Goal: Contribute content: Contribute content

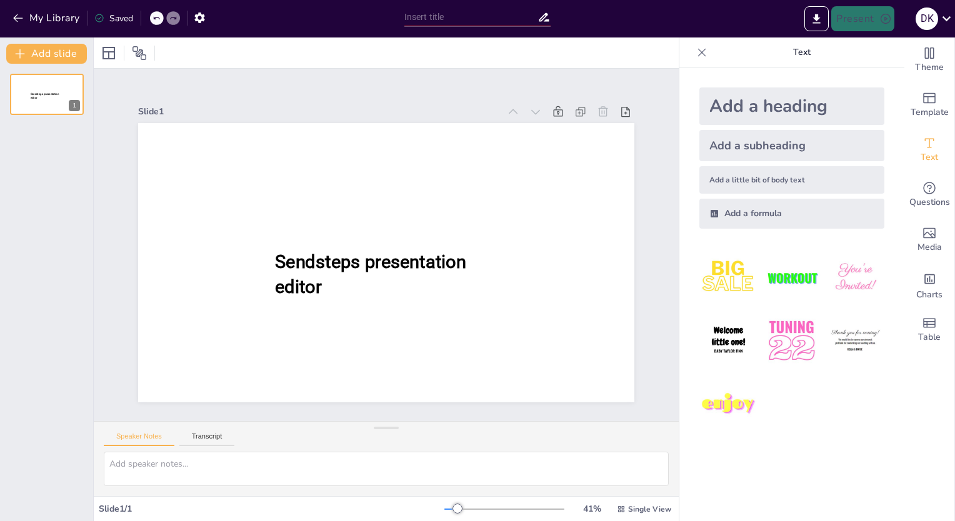
type input "New Sendsteps"
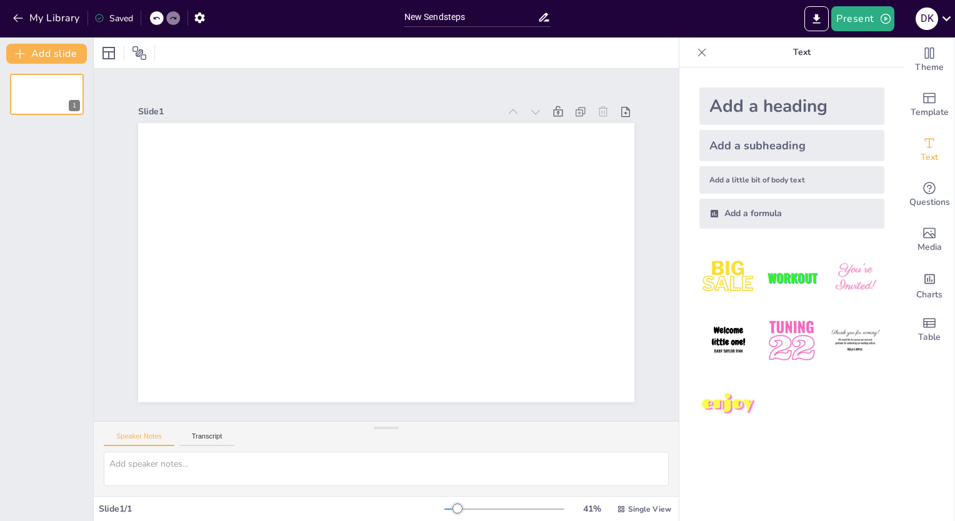
click at [795, 50] on p "Text" at bounding box center [802, 53] width 180 height 30
click at [924, 146] on icon "Add text boxes" at bounding box center [929, 143] width 15 height 15
click at [23, 21] on icon "button" at bounding box center [18, 18] width 13 height 13
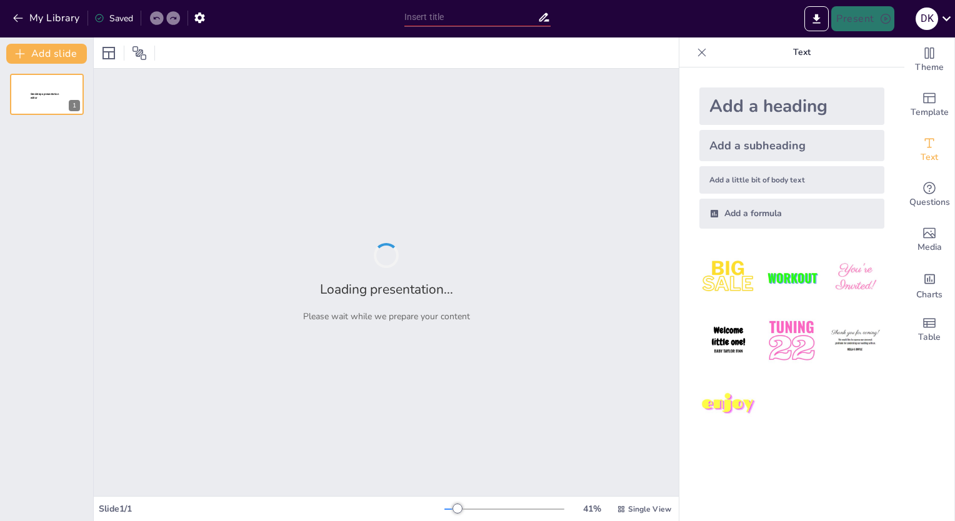
type input "New Sendsteps"
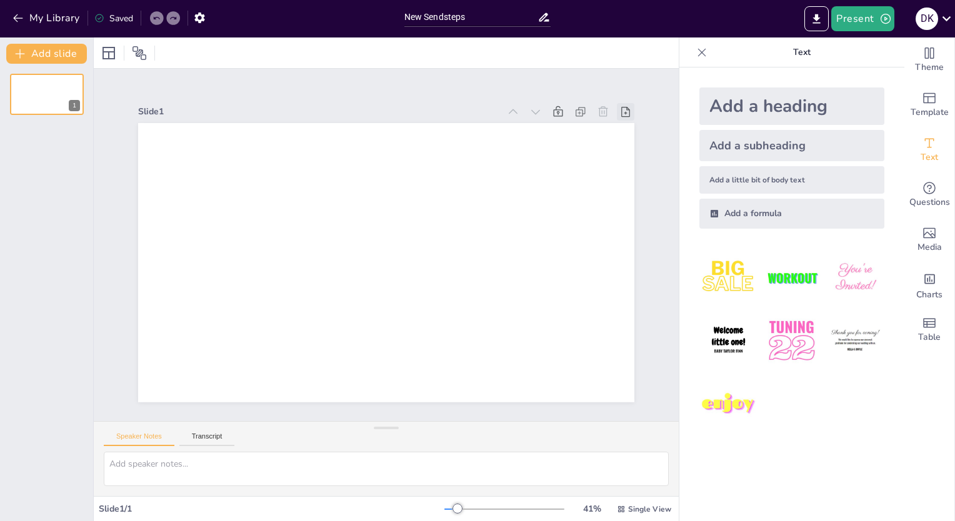
click at [648, 184] on icon at bounding box center [656, 192] width 16 height 16
click at [623, 174] on div at bounding box center [634, 185] width 22 height 22
click at [696, 51] on icon at bounding box center [702, 52] width 13 height 13
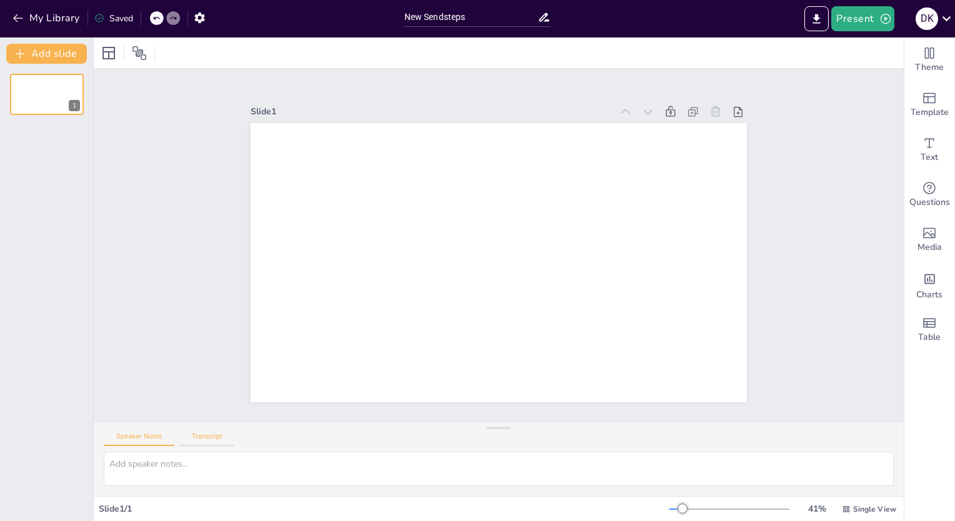
click at [217, 433] on button "Transcript" at bounding box center [207, 440] width 56 height 14
click at [152, 435] on button "Speaker Notes" at bounding box center [139, 440] width 71 height 14
click at [168, 465] on textarea at bounding box center [499, 469] width 790 height 34
click at [199, 438] on button "Transcript" at bounding box center [207, 440] width 56 height 14
click at [923, 154] on span "Text" at bounding box center [930, 158] width 18 height 14
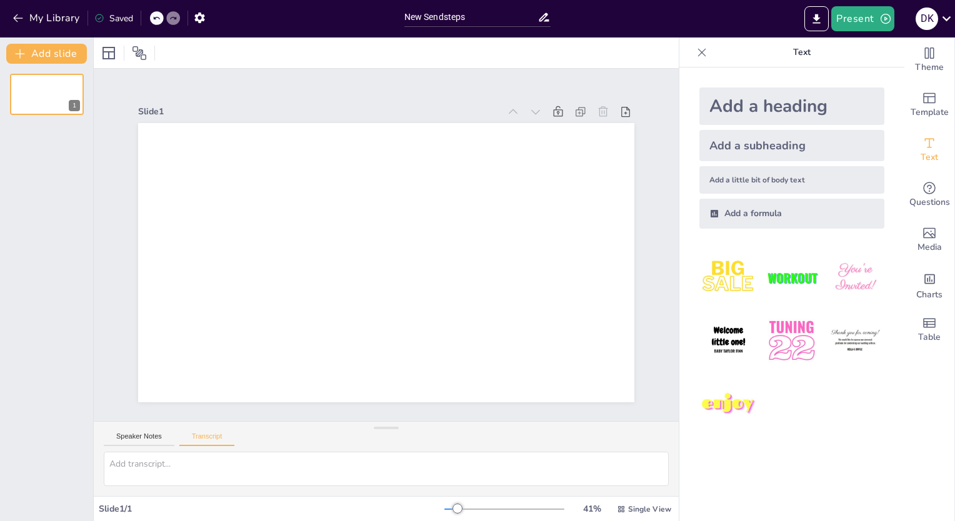
click at [740, 104] on div "Add a heading" at bounding box center [791, 107] width 185 height 38
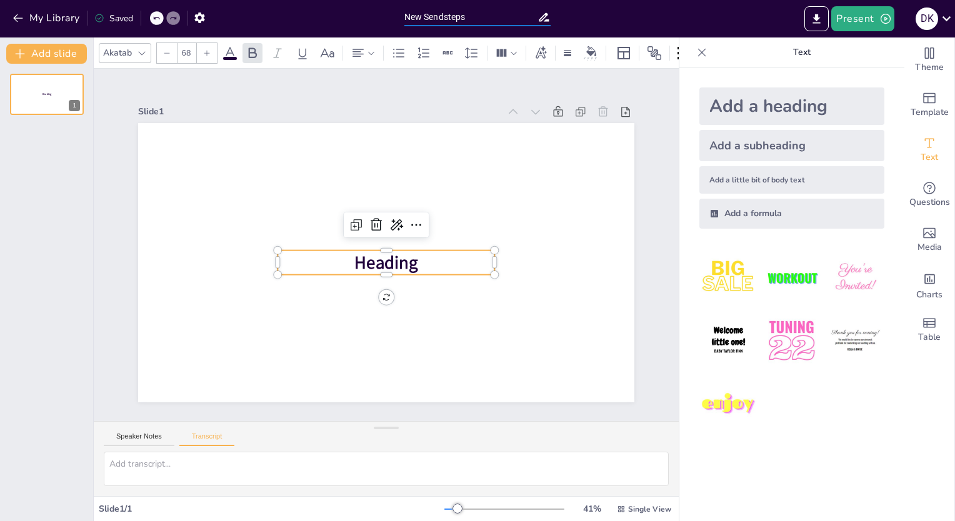
click at [431, 16] on input "New Sendsteps" at bounding box center [471, 17] width 134 height 18
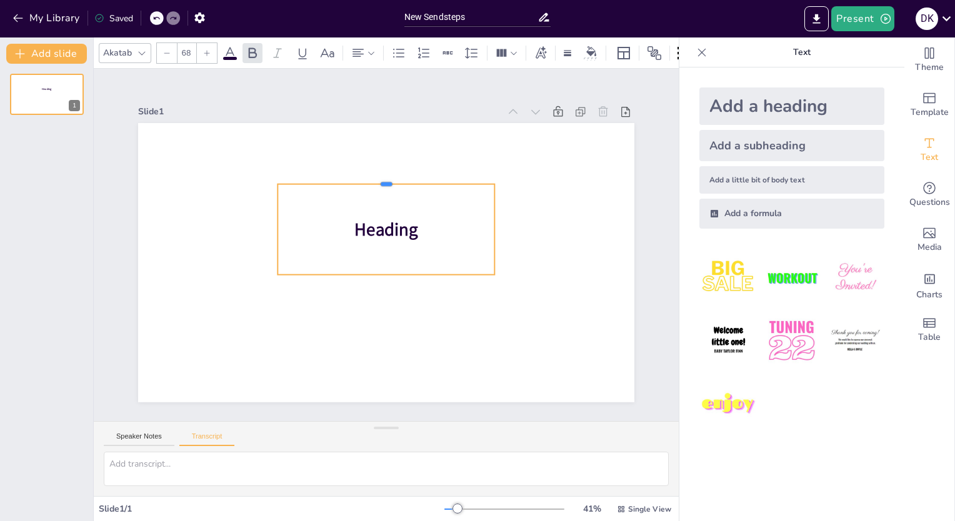
drag, startPoint x: 420, startPoint y: 244, endPoint x: 433, endPoint y: 178, distance: 68.2
click at [433, 178] on div at bounding box center [413, 185] width 203 height 98
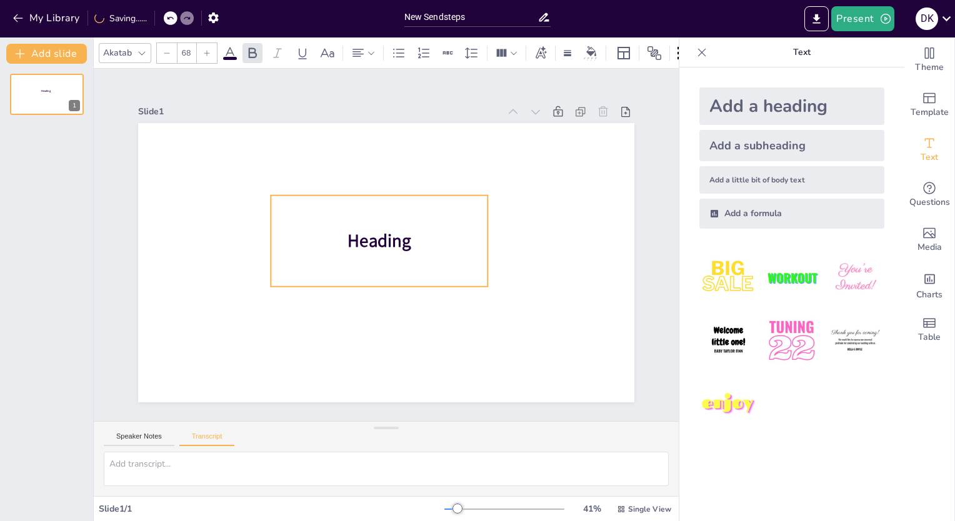
drag, startPoint x: 375, startPoint y: 179, endPoint x: 368, endPoint y: 191, distance: 13.7
click at [368, 191] on div "Heading" at bounding box center [380, 241] width 226 height 114
click at [774, 269] on img at bounding box center [792, 278] width 58 height 58
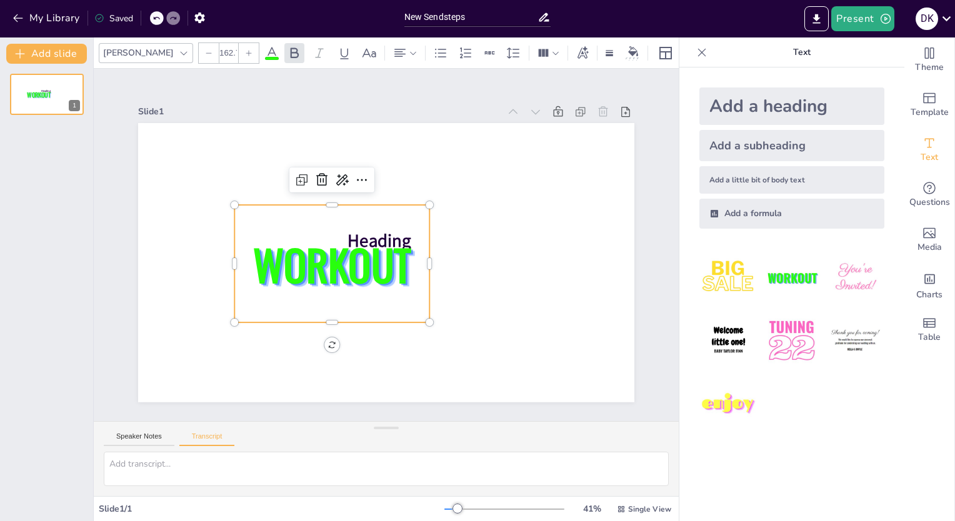
click at [853, 280] on img at bounding box center [855, 278] width 58 height 58
type input "162.7"
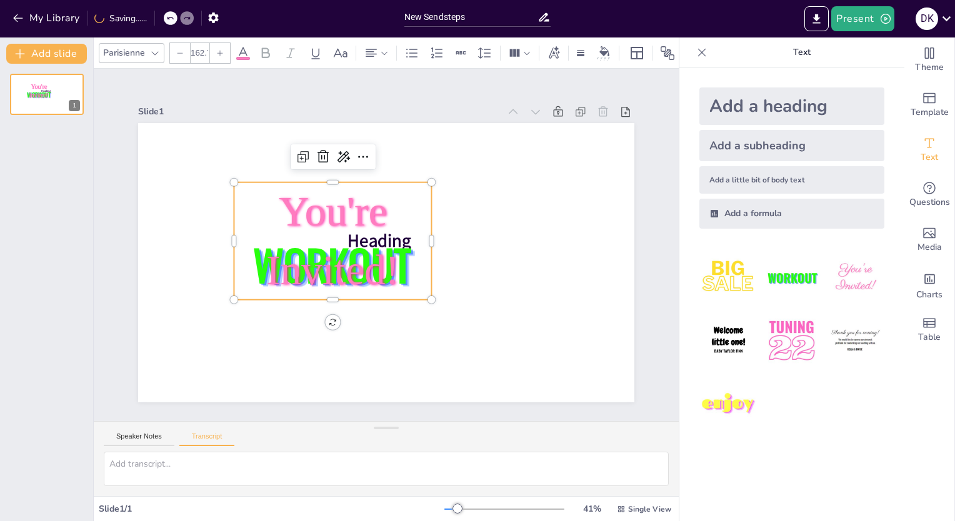
click at [770, 344] on img at bounding box center [792, 341] width 58 height 58
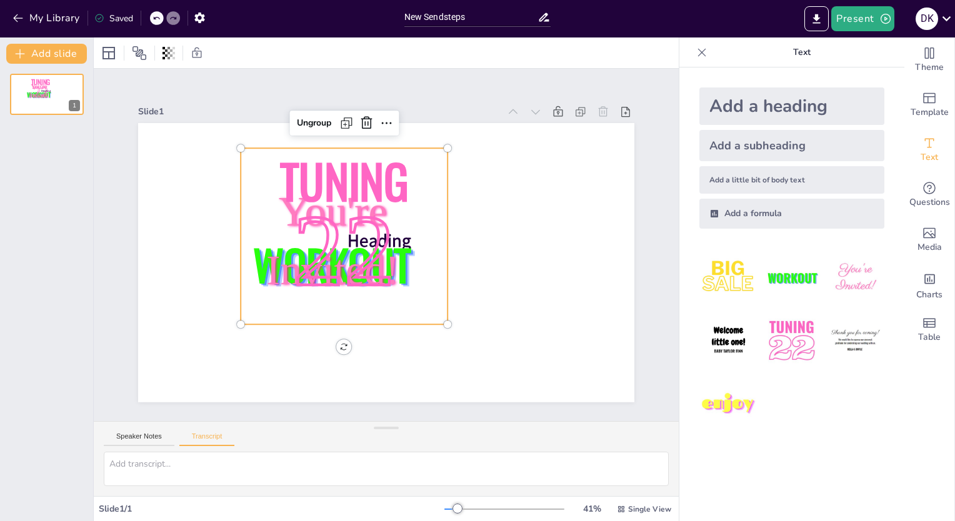
click at [856, 346] on img at bounding box center [855, 341] width 58 height 58
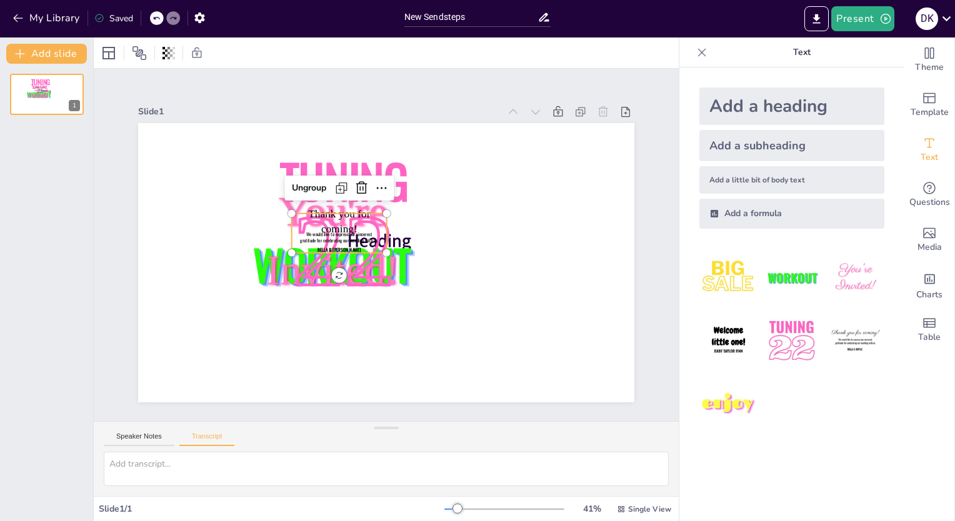
click at [729, 346] on img at bounding box center [728, 341] width 58 height 58
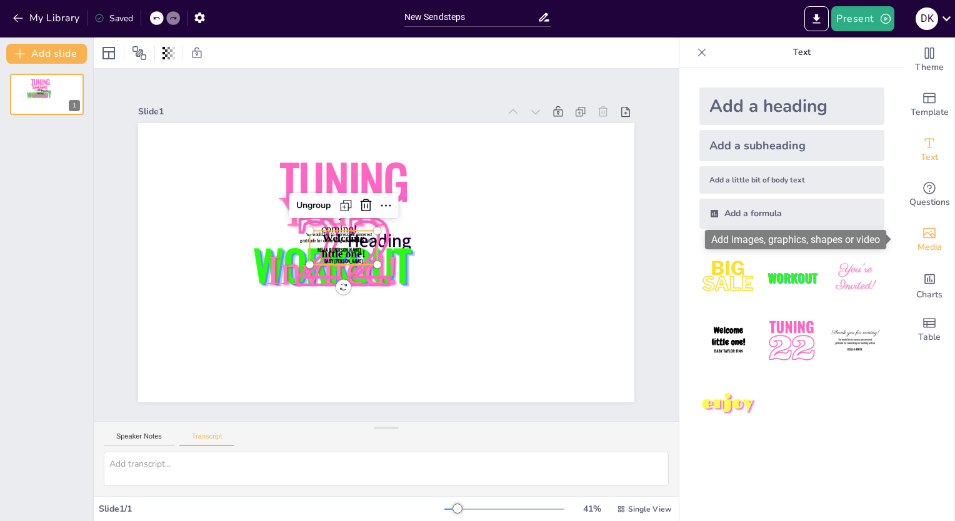
click at [924, 246] on span "Media" at bounding box center [930, 248] width 24 height 14
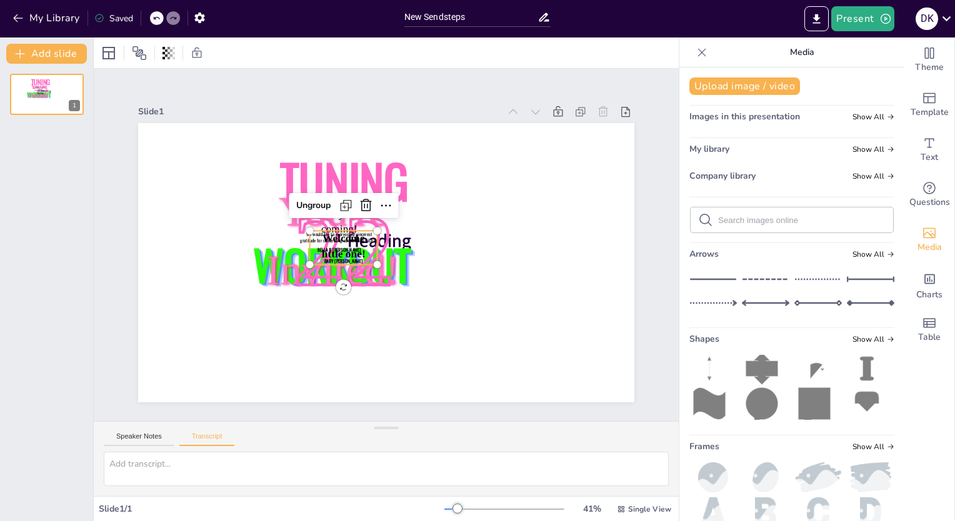
scroll to position [10, 0]
click at [803, 468] on img at bounding box center [818, 478] width 48 height 30
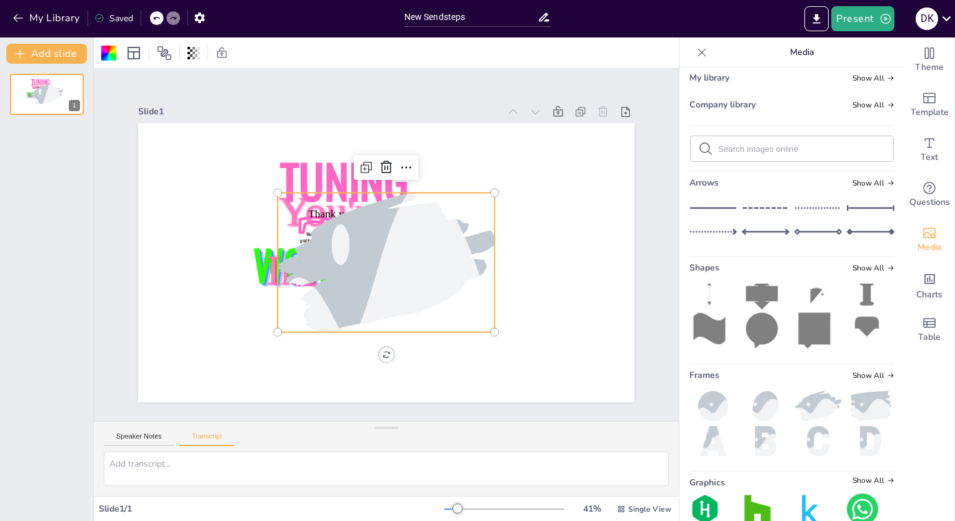
scroll to position [131, 0]
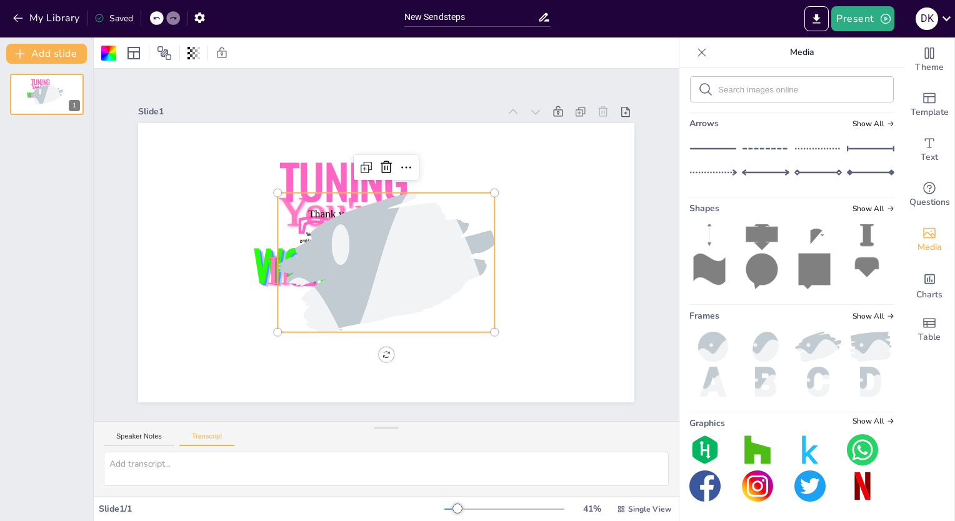
click at [742, 485] on img at bounding box center [757, 486] width 31 height 31
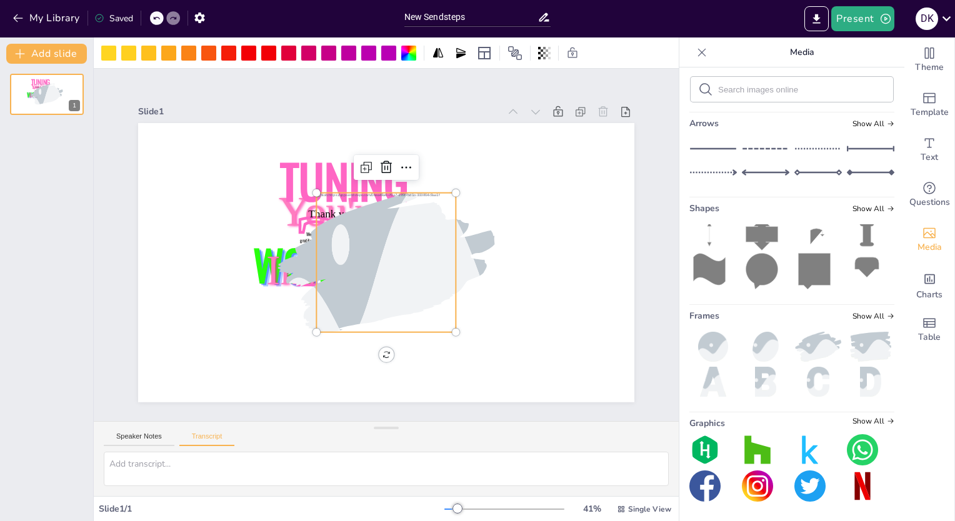
click at [849, 484] on img at bounding box center [862, 486] width 31 height 31
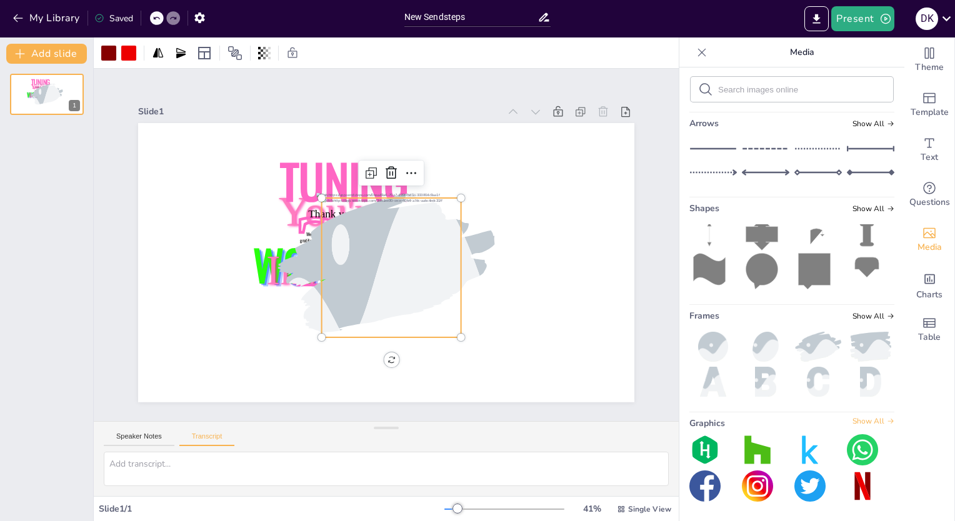
click at [864, 421] on span "Show All" at bounding box center [874, 421] width 42 height 9
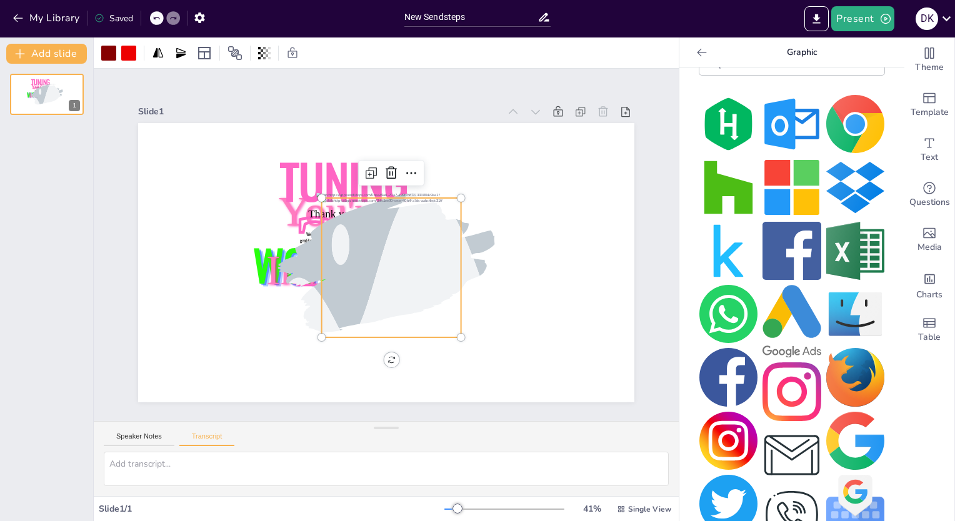
scroll to position [0, 0]
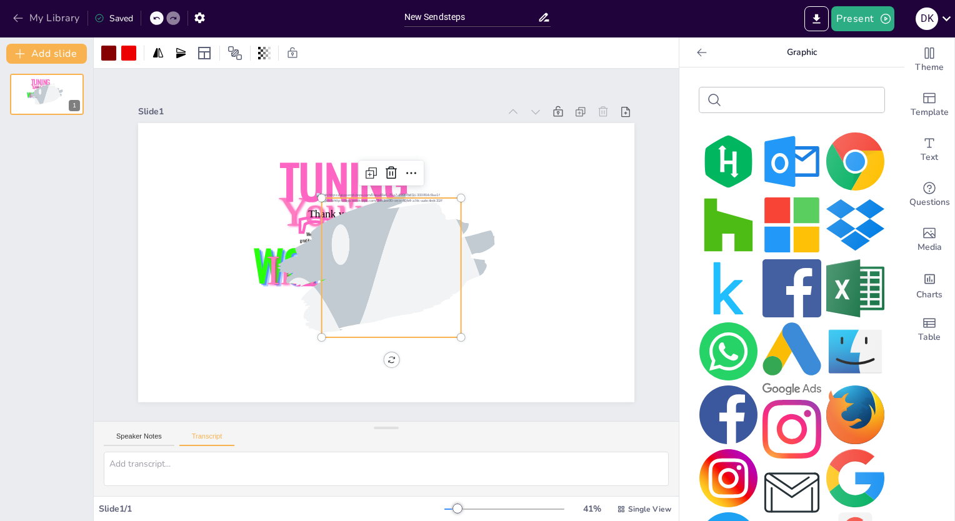
click at [31, 19] on button "My Library" at bounding box center [47, 18] width 76 height 20
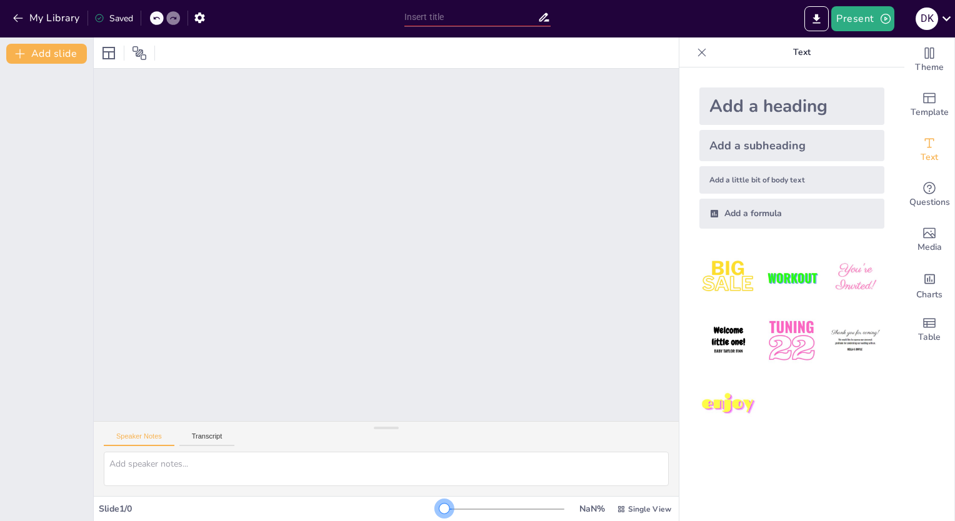
drag, startPoint x: 436, startPoint y: 509, endPoint x: 445, endPoint y: 508, distance: 9.4
click at [445, 508] on div at bounding box center [504, 509] width 120 height 10
click at [137, 22] on div "Unable to save" at bounding box center [130, 19] width 73 height 12
click at [137, 19] on div "Unable to save" at bounding box center [130, 19] width 73 height 12
click at [38, 13] on button "My Library" at bounding box center [47, 18] width 76 height 20
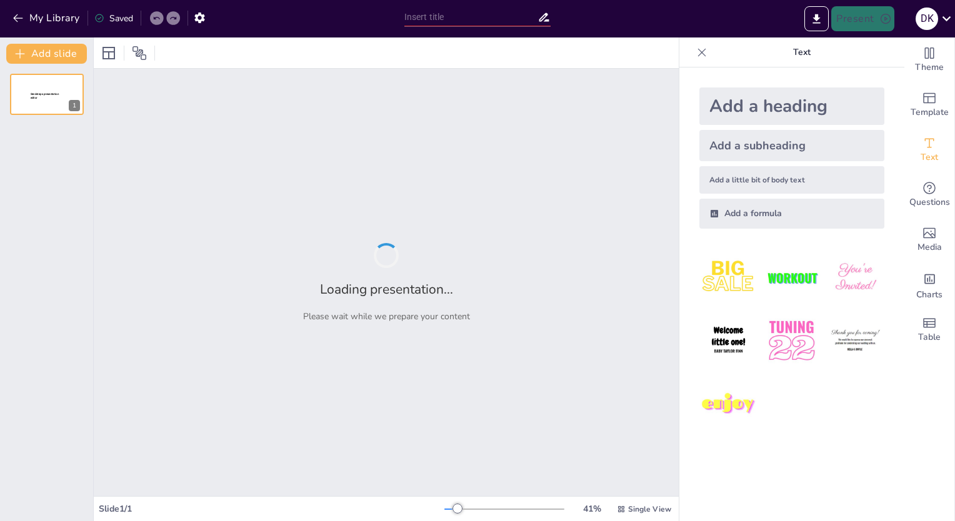
type input "Криптовалюта и блокчейн: Взаимосвязь и различия"
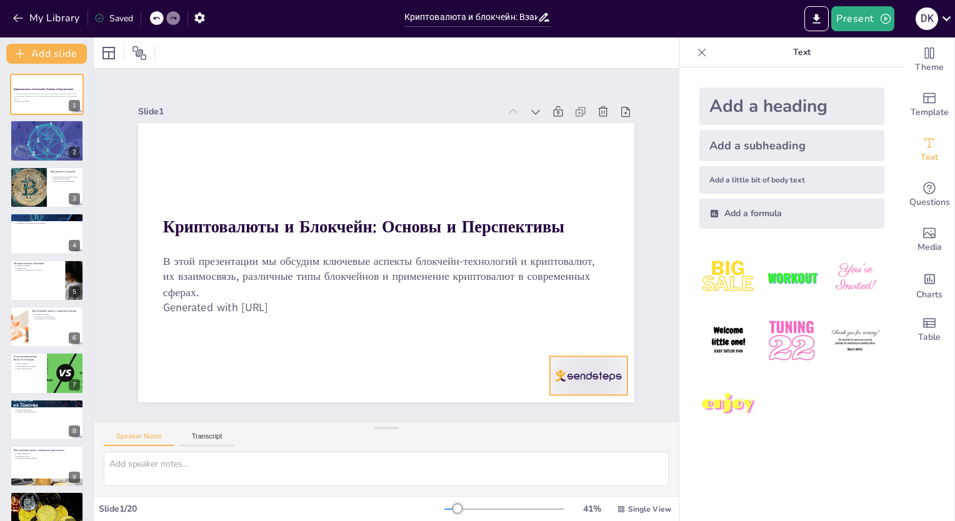
click at [561, 413] on div at bounding box center [517, 446] width 87 height 67
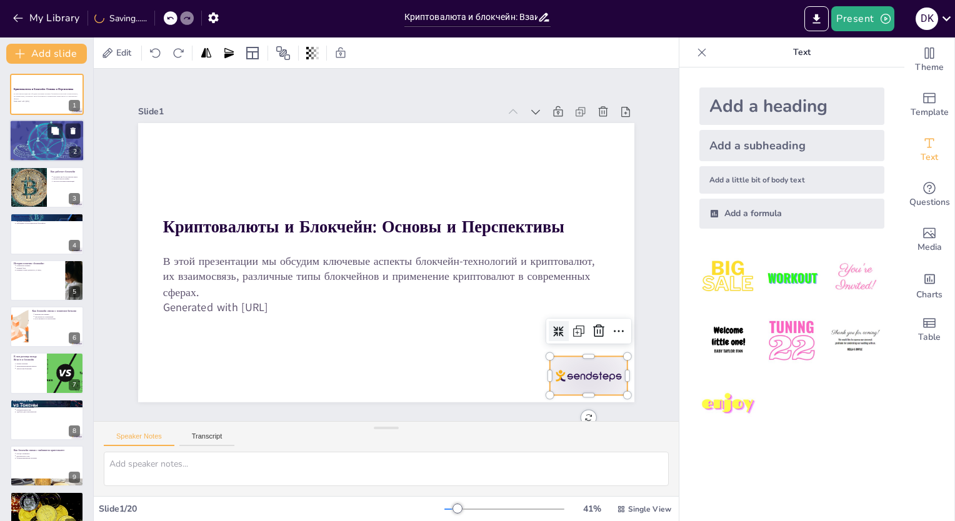
click at [68, 144] on div at bounding box center [46, 141] width 81 height 43
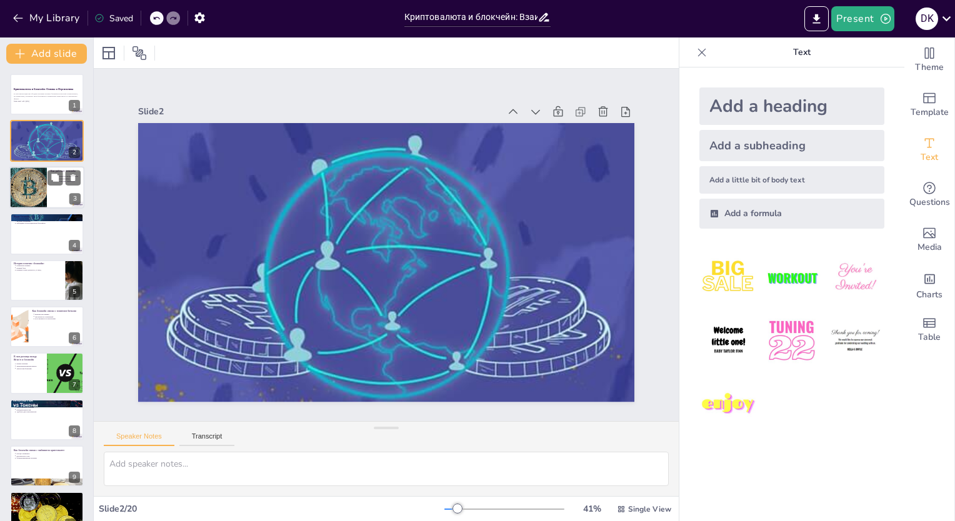
click at [38, 186] on div at bounding box center [28, 187] width 64 height 43
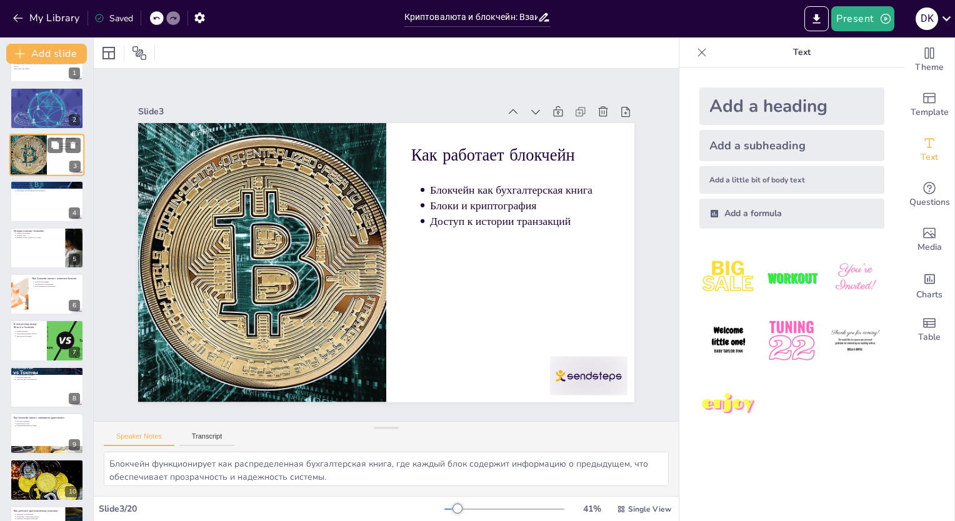
scroll to position [63, 0]
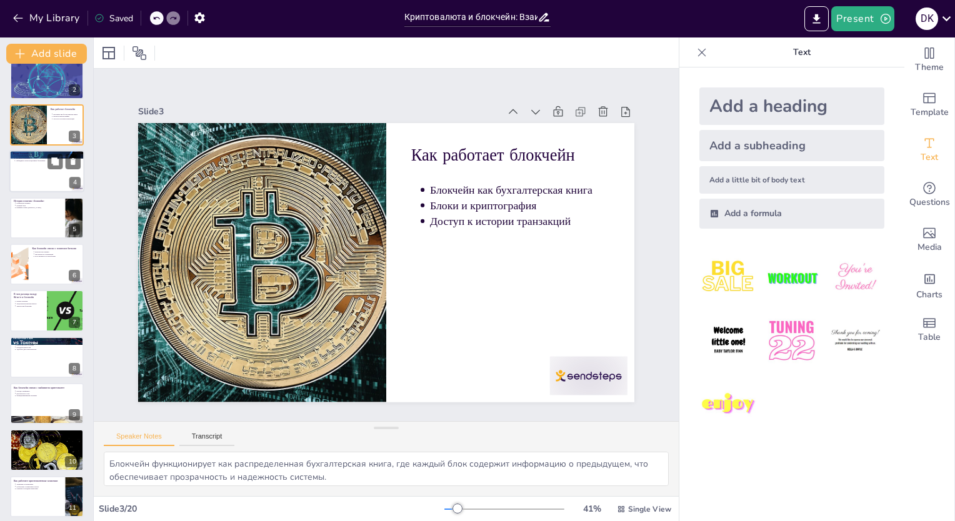
click at [38, 171] on div at bounding box center [46, 171] width 75 height 43
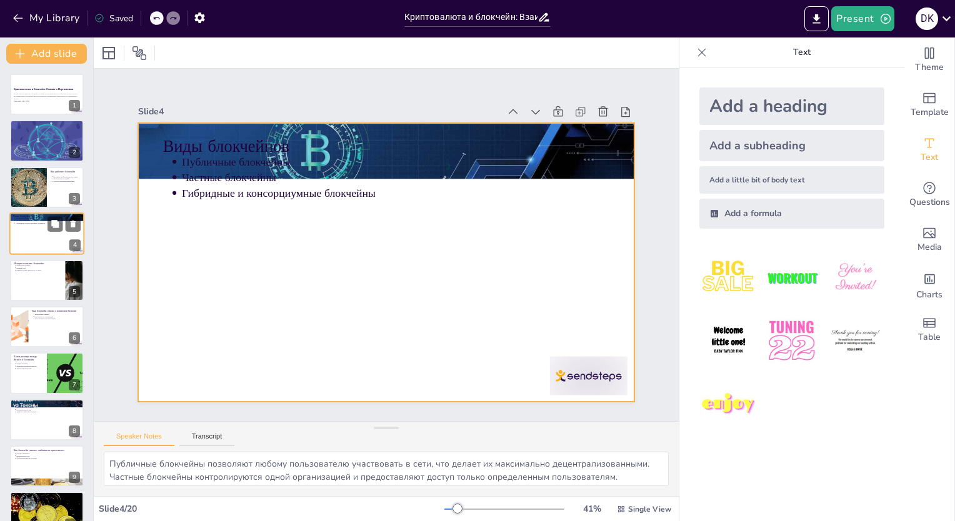
click at [34, 229] on div at bounding box center [46, 234] width 75 height 43
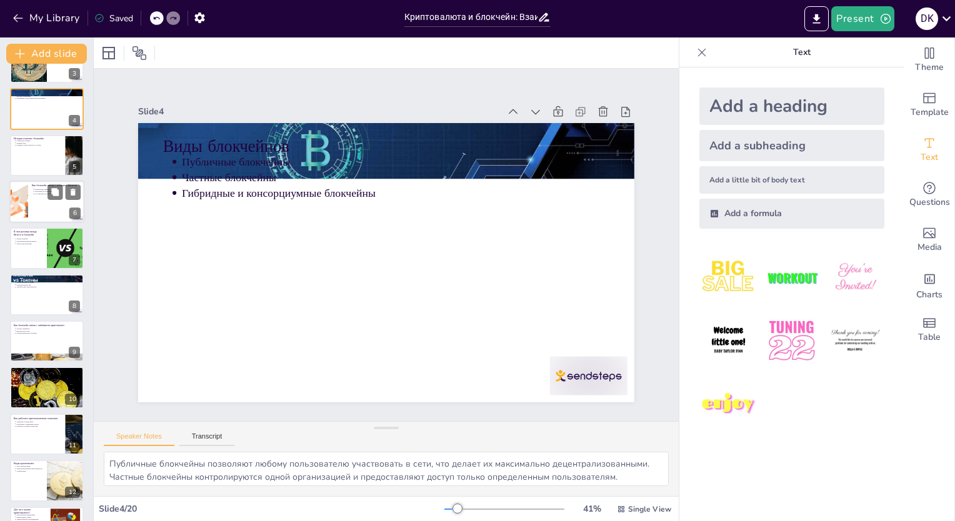
click at [40, 208] on div at bounding box center [46, 202] width 75 height 43
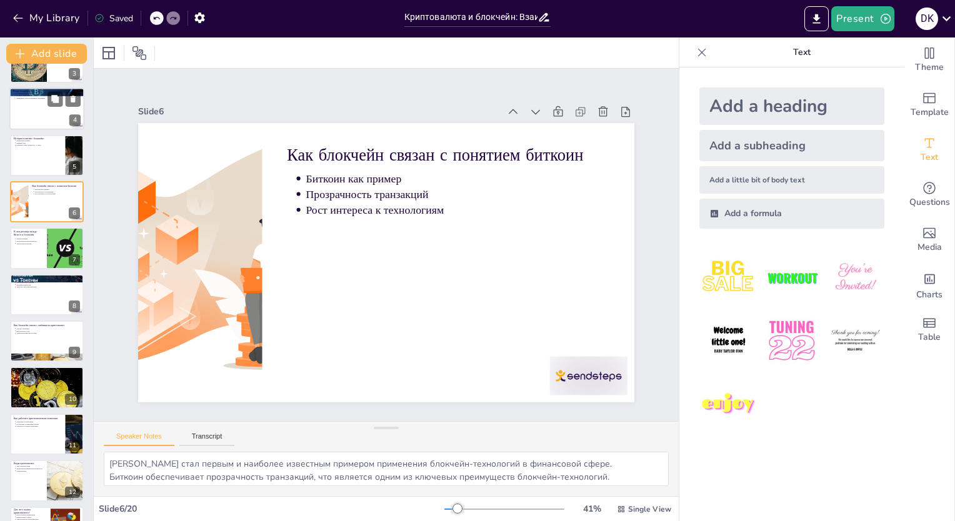
scroll to position [34, 0]
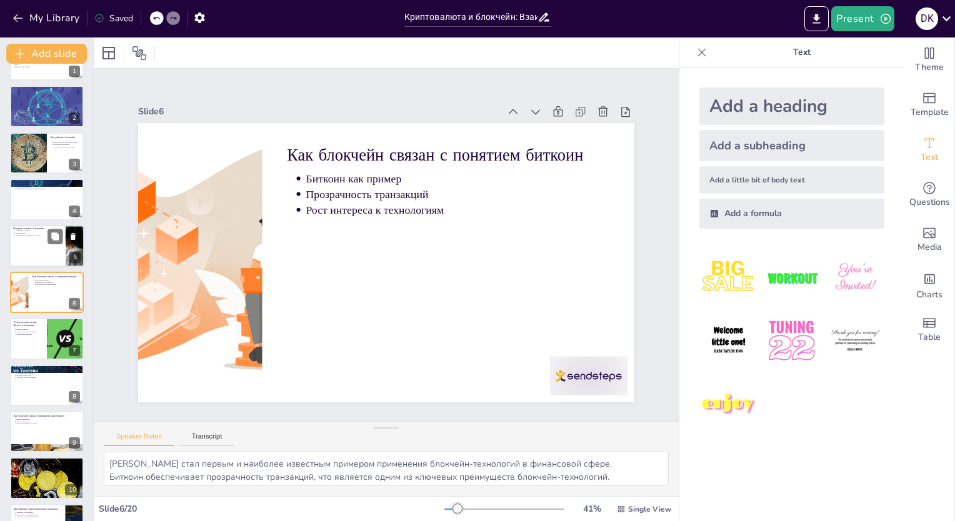
click at [34, 239] on div at bounding box center [46, 246] width 75 height 43
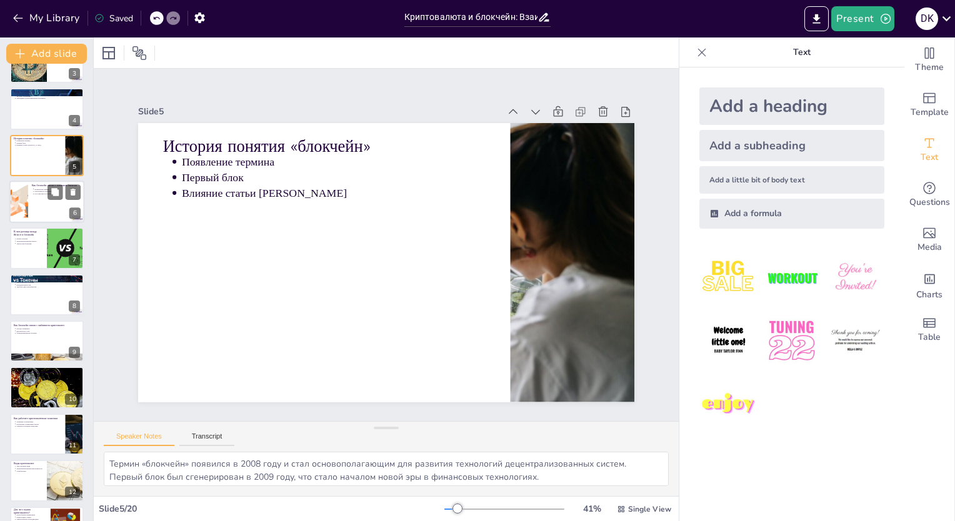
click at [35, 193] on p "Рост интереса к технологиям" at bounding box center [58, 194] width 46 height 3
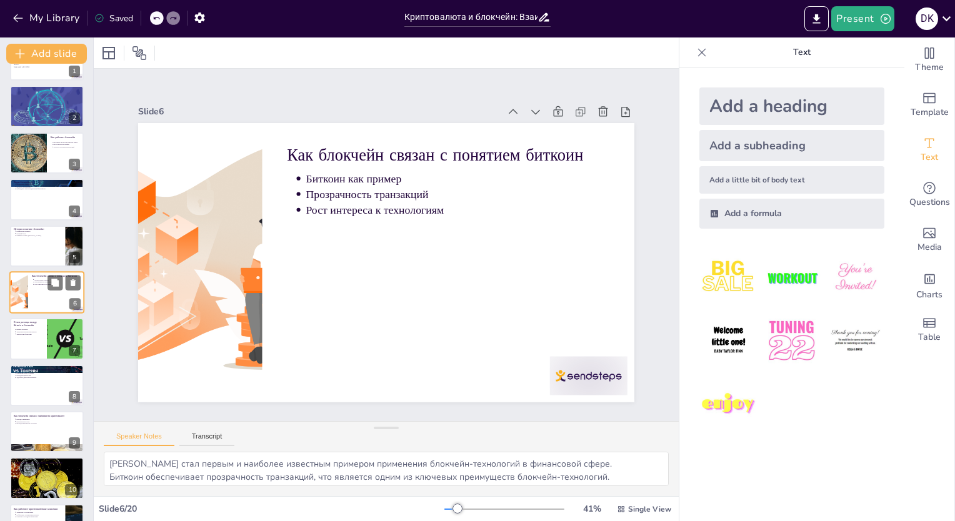
scroll to position [159, 0]
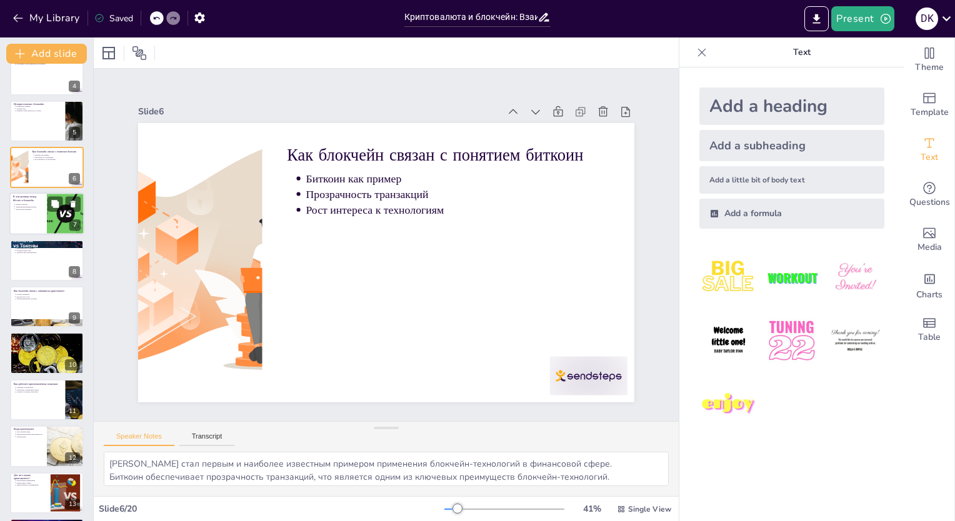
click at [35, 216] on div at bounding box center [46, 214] width 75 height 43
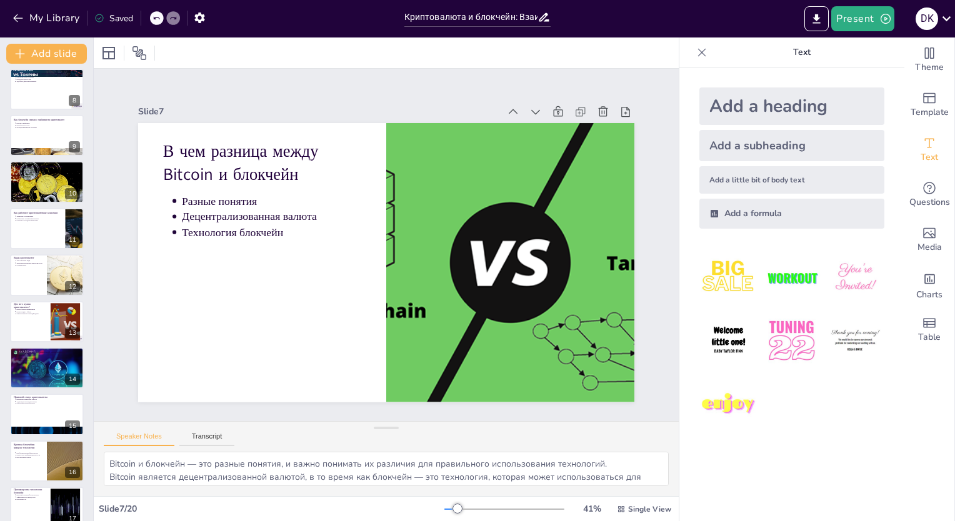
scroll to position [456, 0]
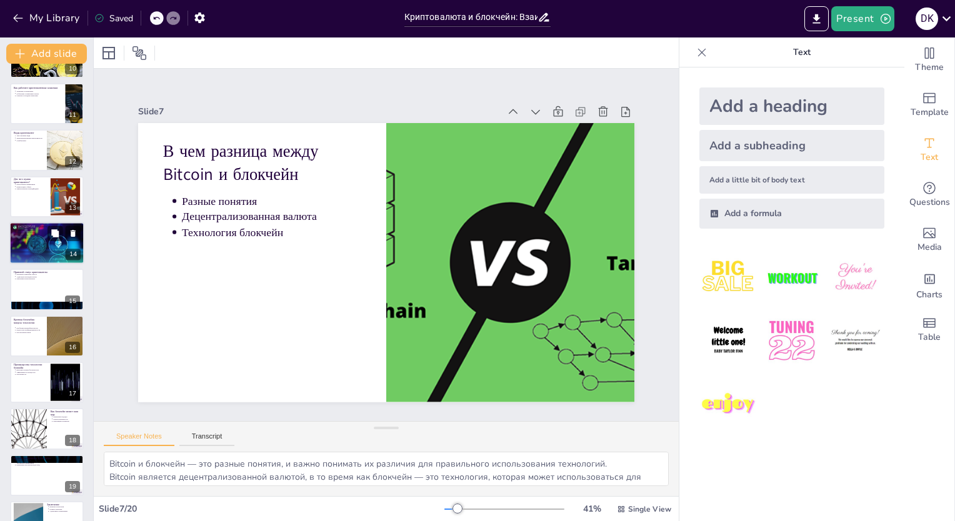
click at [32, 228] on p "Топ 10 криптовалют по рыночной капитализации" at bounding box center [47, 227] width 68 height 4
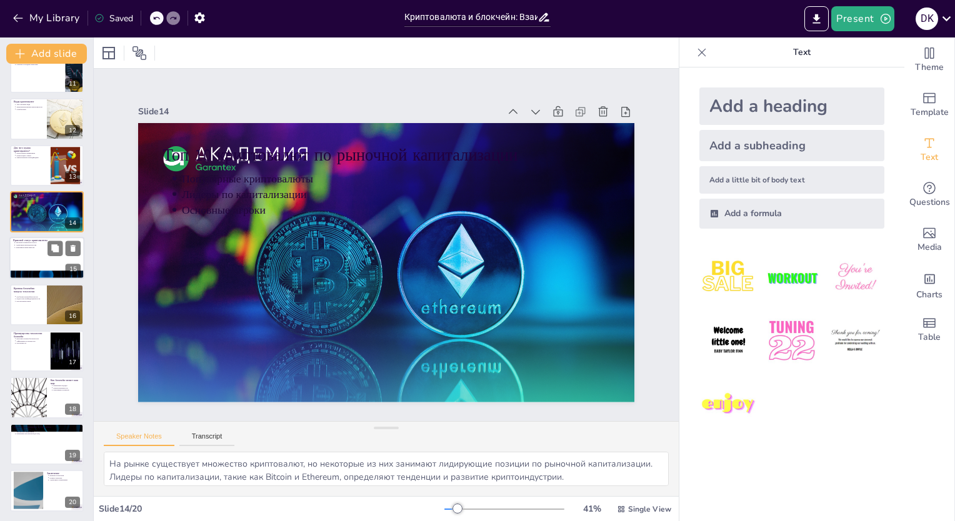
click at [35, 246] on p "Адаптация законодательства" at bounding box center [48, 245] width 65 height 3
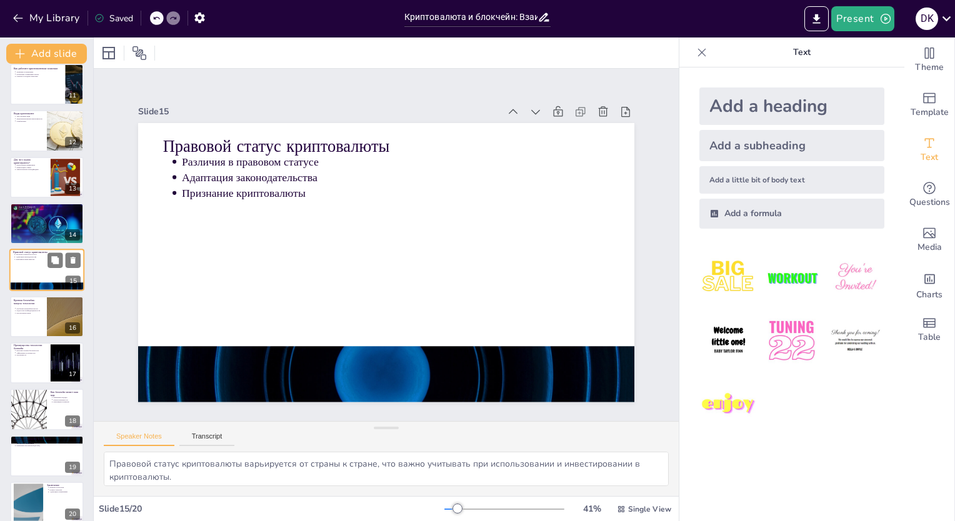
scroll to position [487, 0]
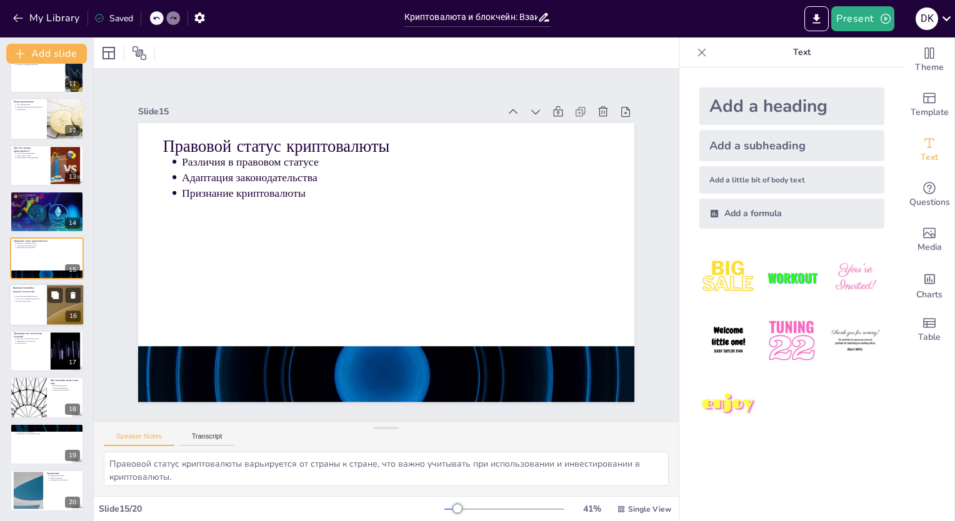
click at [19, 295] on p "Проблемы масштабируемости" at bounding box center [30, 296] width 28 height 3
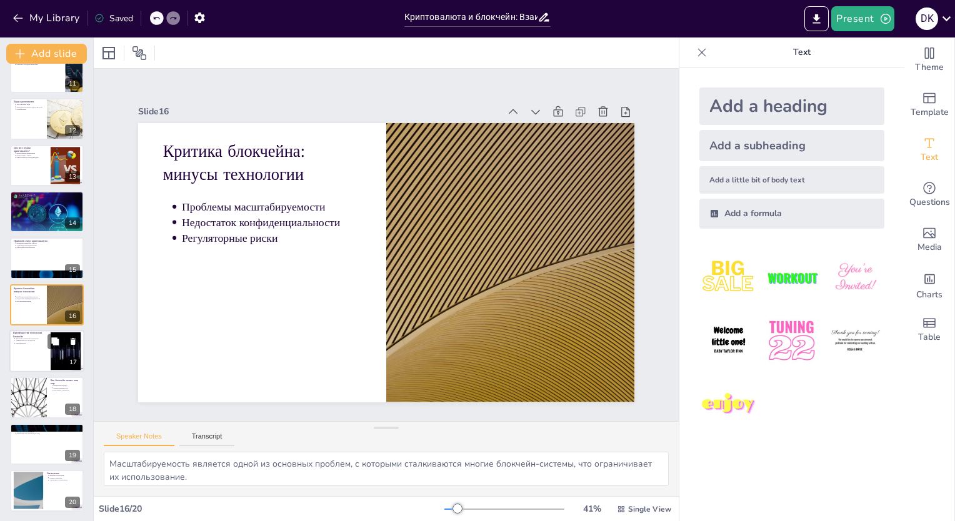
click at [42, 359] on div at bounding box center [46, 351] width 75 height 43
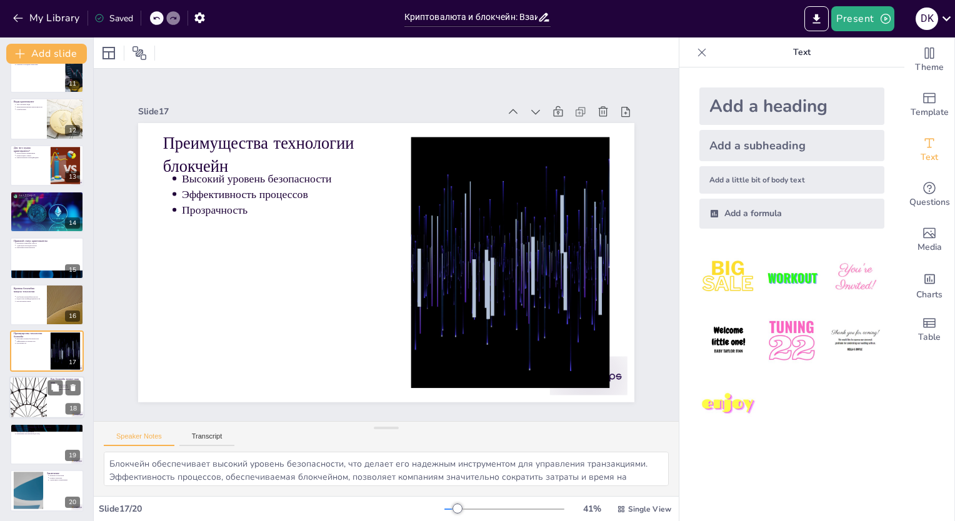
click at [38, 398] on div at bounding box center [28, 398] width 75 height 43
type textarea "Блокчейн меняет подход к хранению и управлению данными, что влияет на многие сф…"
